Goal: Find specific page/section: Find specific page/section

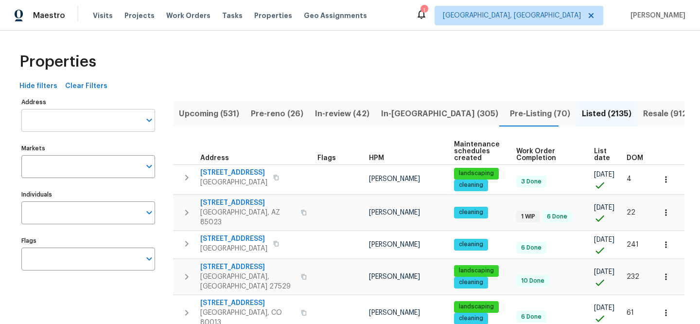
click at [112, 121] on input "Address" at bounding box center [80, 120] width 119 height 23
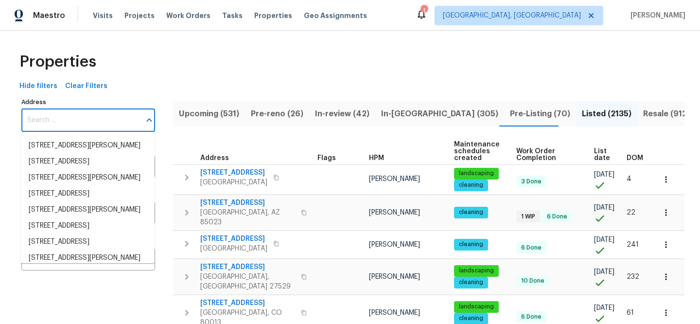
paste input "[STREET_ADDRESS]"
type input "[STREET_ADDRESS]"
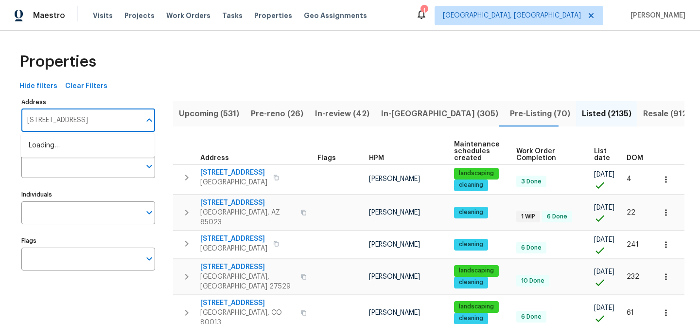
scroll to position [0, 7]
click at [117, 148] on li "[STREET_ADDRESS]" at bounding box center [88, 146] width 134 height 16
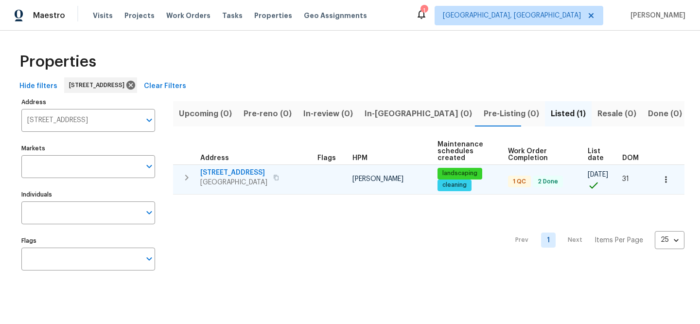
click at [250, 172] on span "[STREET_ADDRESS]" at bounding box center [233, 173] width 67 height 10
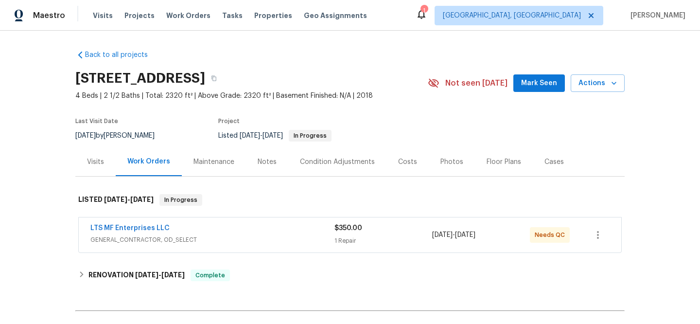
click at [251, 238] on span "GENERAL_CONTRACTOR, OD_SELECT" at bounding box center [212, 240] width 244 height 10
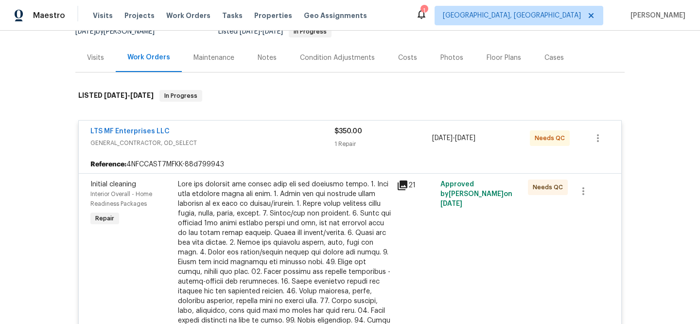
scroll to position [139, 0]
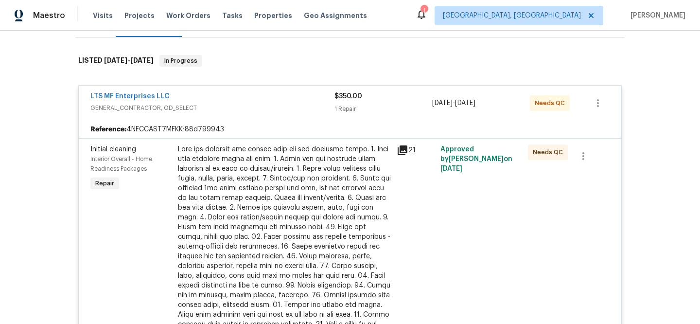
click at [403, 150] on icon at bounding box center [403, 150] width 10 height 10
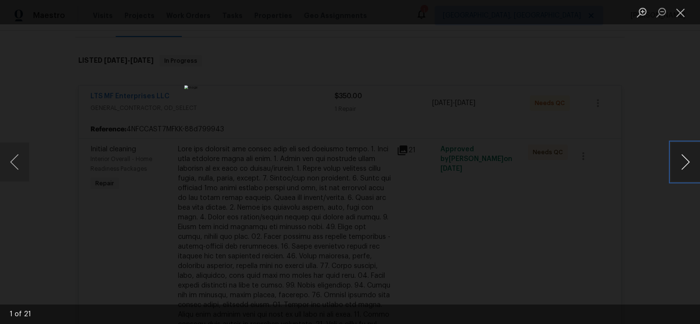
click at [686, 158] on button "Next image" at bounding box center [685, 161] width 29 height 39
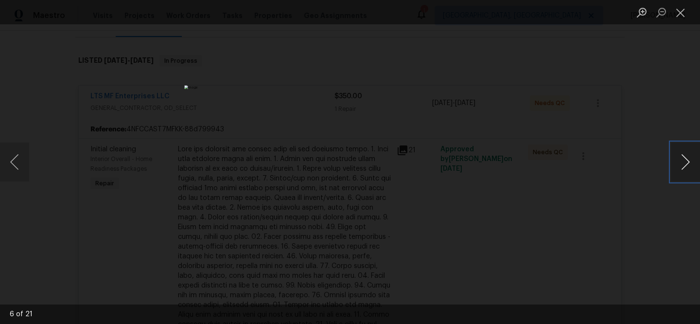
click at [686, 158] on button "Next image" at bounding box center [685, 161] width 29 height 39
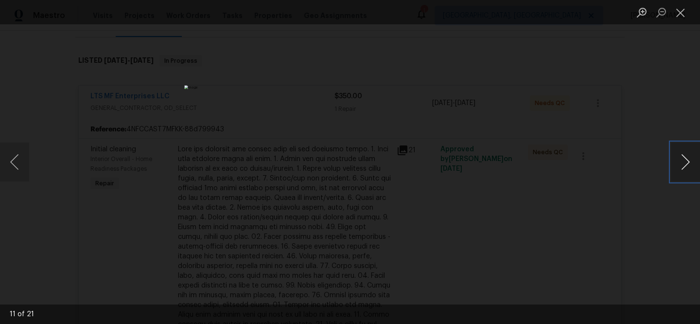
click at [686, 158] on button "Next image" at bounding box center [685, 161] width 29 height 39
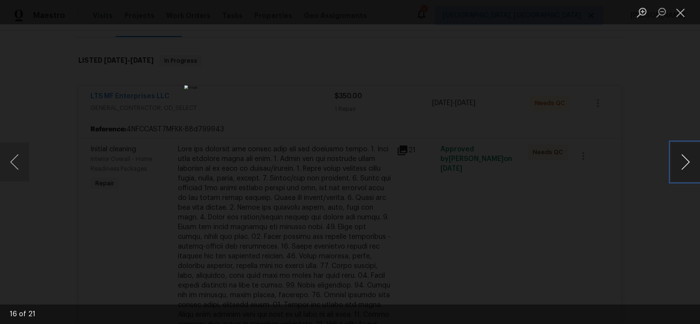
click at [686, 158] on button "Next image" at bounding box center [685, 161] width 29 height 39
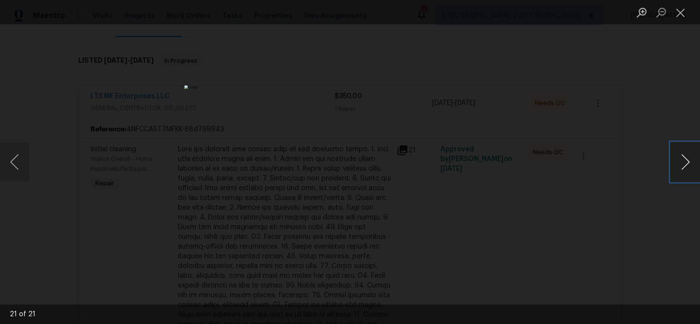
click at [686, 158] on button "Next image" at bounding box center [685, 161] width 29 height 39
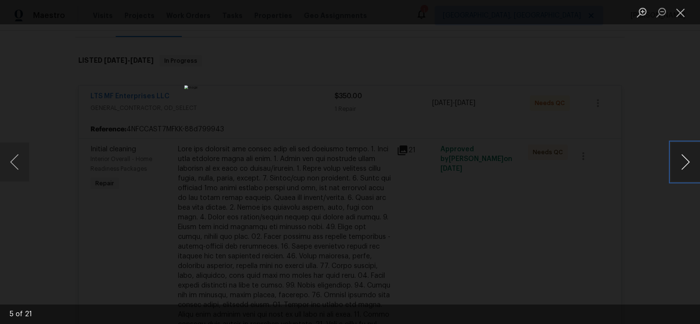
click at [686, 158] on button "Next image" at bounding box center [685, 161] width 29 height 39
click at [587, 248] on div "Lightbox" at bounding box center [350, 162] width 700 height 324
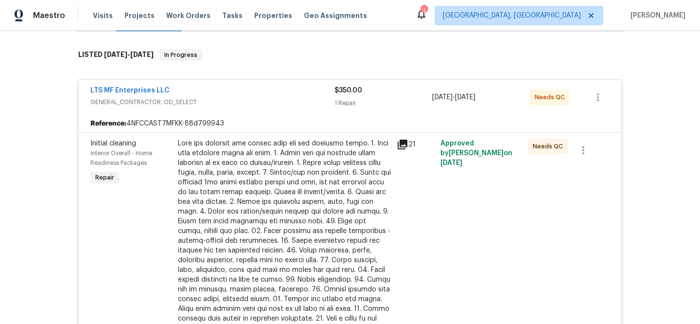
scroll to position [0, 0]
